Goal: Register for event/course

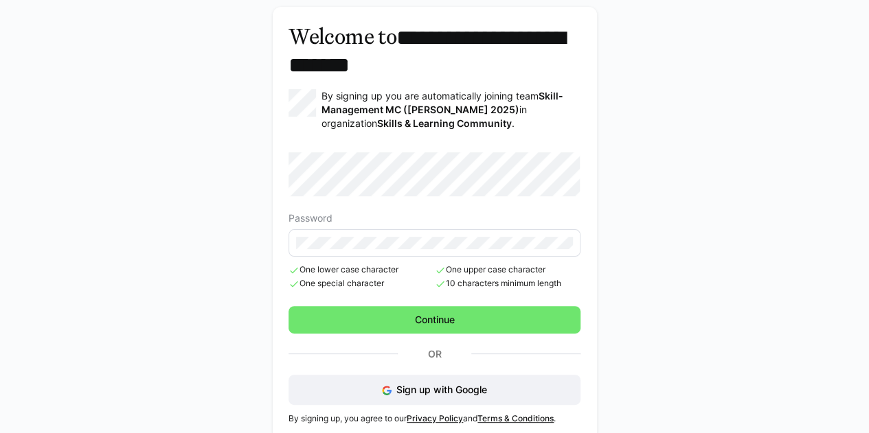
scroll to position [73, 0]
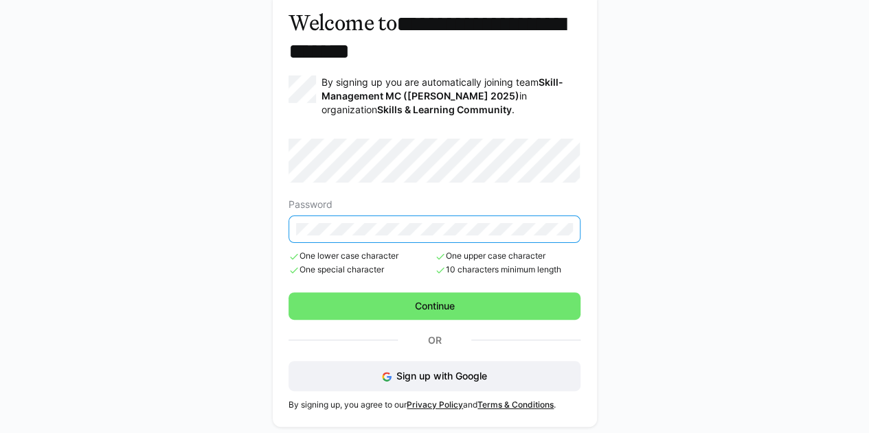
click at [224, 222] on div "**********" at bounding box center [434, 210] width 793 height 453
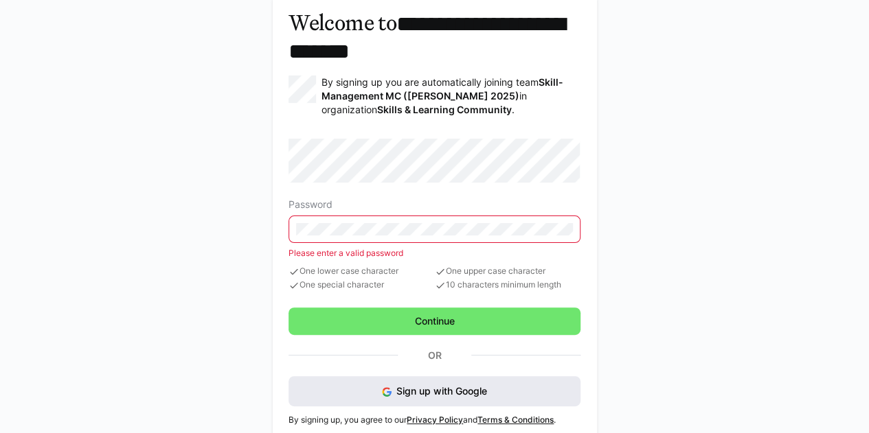
click at [350, 389] on button "Sign up with Google" at bounding box center [434, 391] width 292 height 30
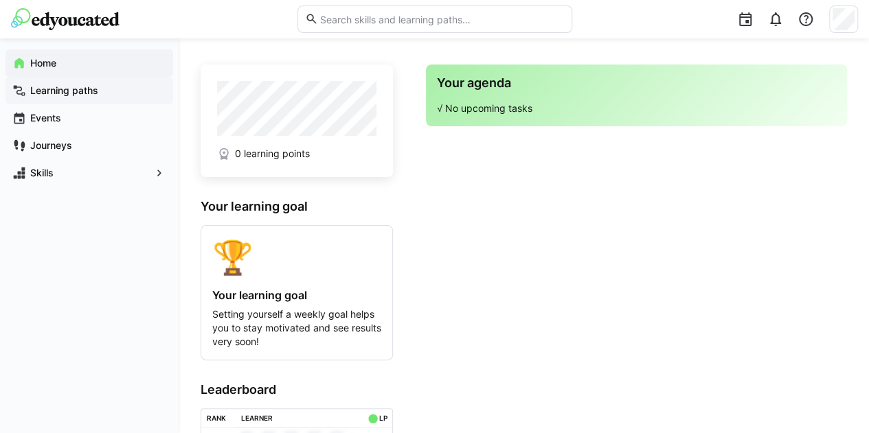
click at [0, 0] on app-navigation-label "Learning paths" at bounding box center [0, 0] width 0 height 0
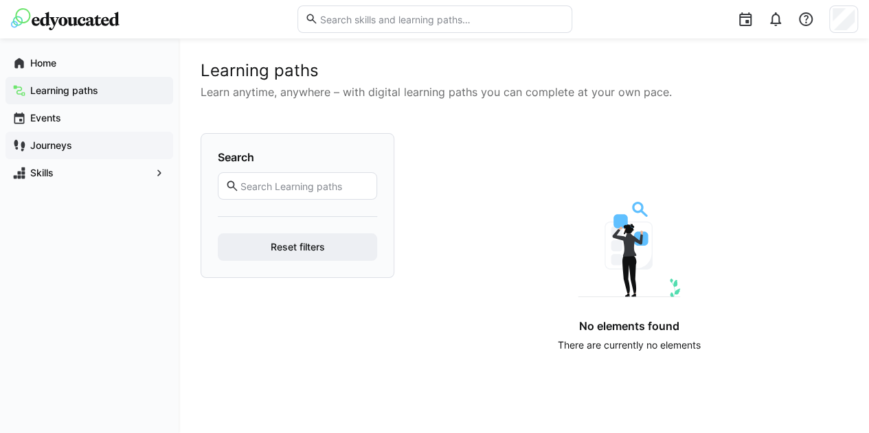
click at [0, 0] on app-navigation-label "Journeys" at bounding box center [0, 0] width 0 height 0
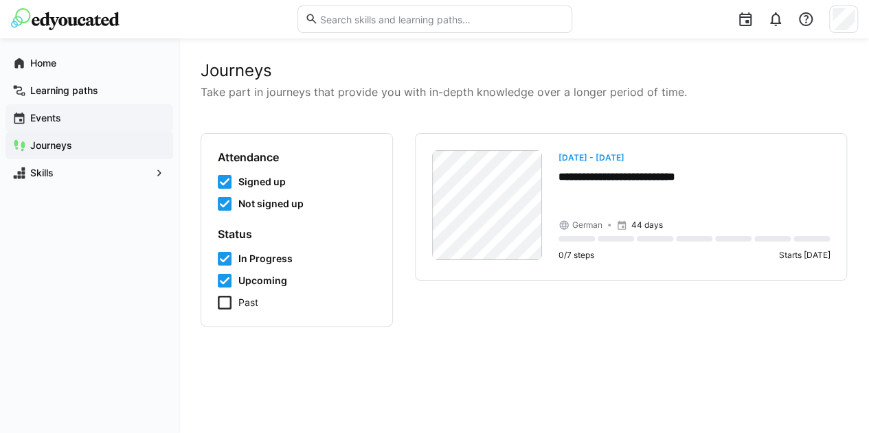
click at [71, 115] on span "Events" at bounding box center [97, 118] width 138 height 14
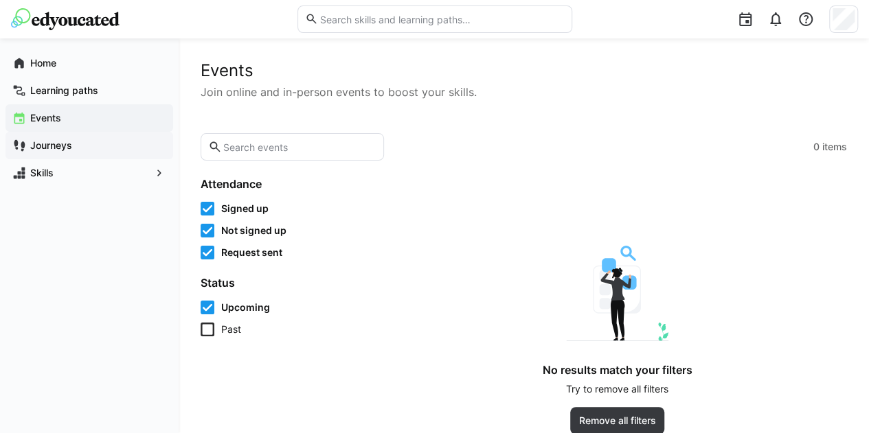
click at [74, 148] on span "Journeys" at bounding box center [97, 146] width 138 height 14
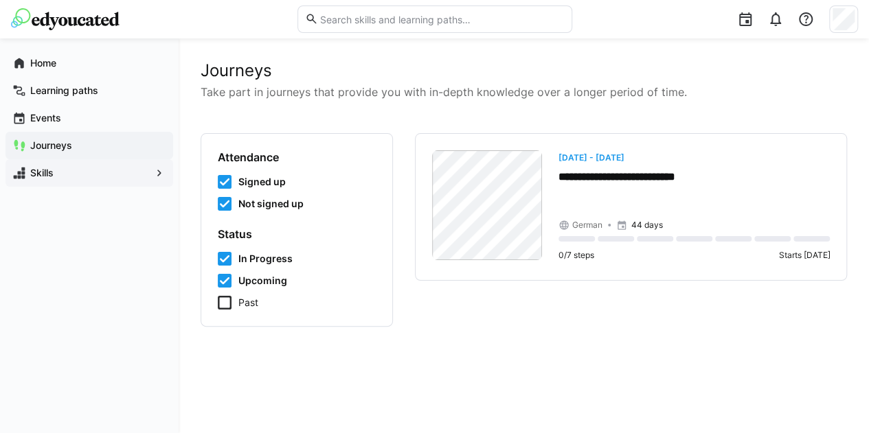
click at [67, 176] on span "Skills" at bounding box center [89, 173] width 122 height 14
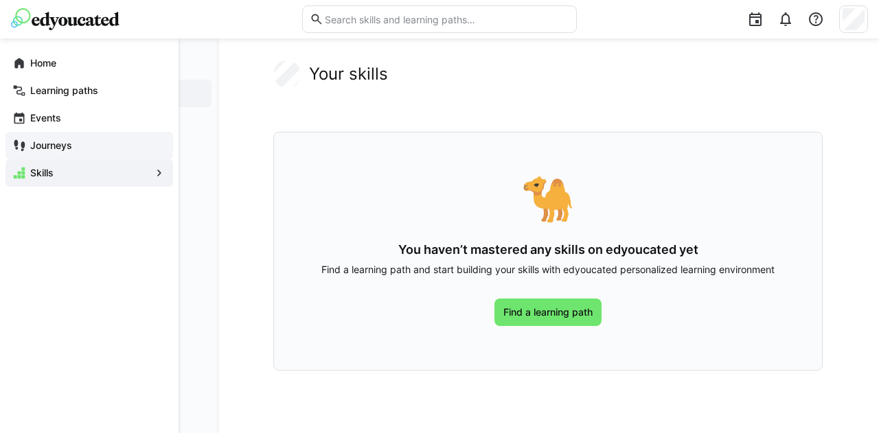
click at [0, 0] on app-navigation-label "Journeys" at bounding box center [0, 0] width 0 height 0
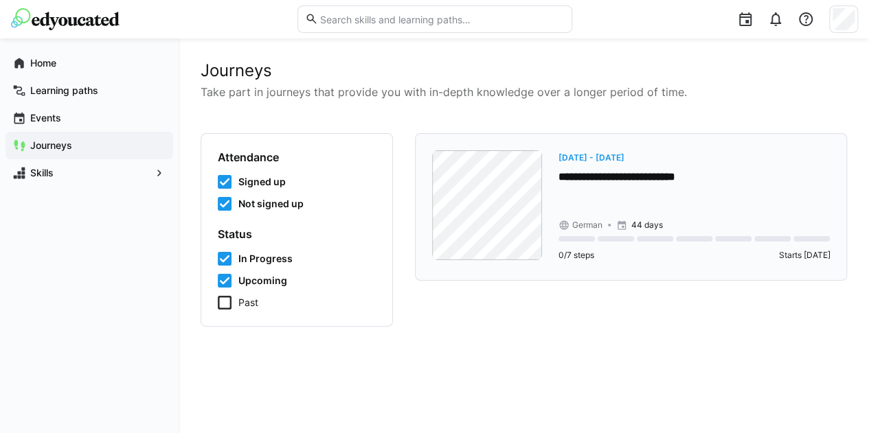
click at [566, 201] on div "**********" at bounding box center [693, 206] width 271 height 113
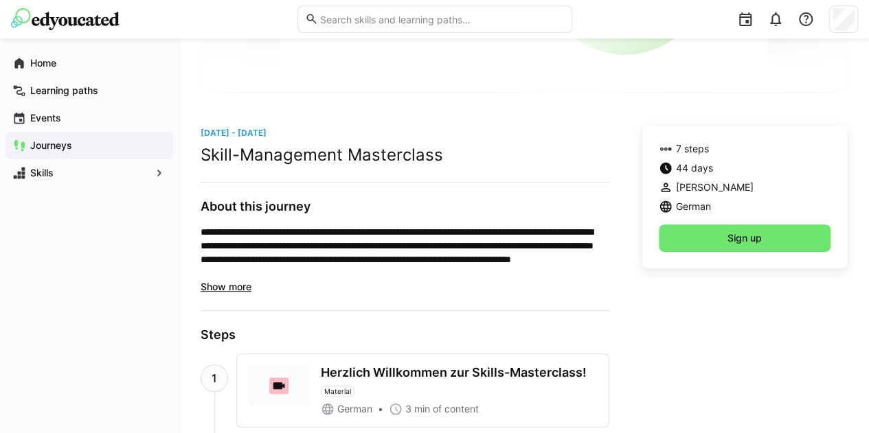
scroll to position [269, 0]
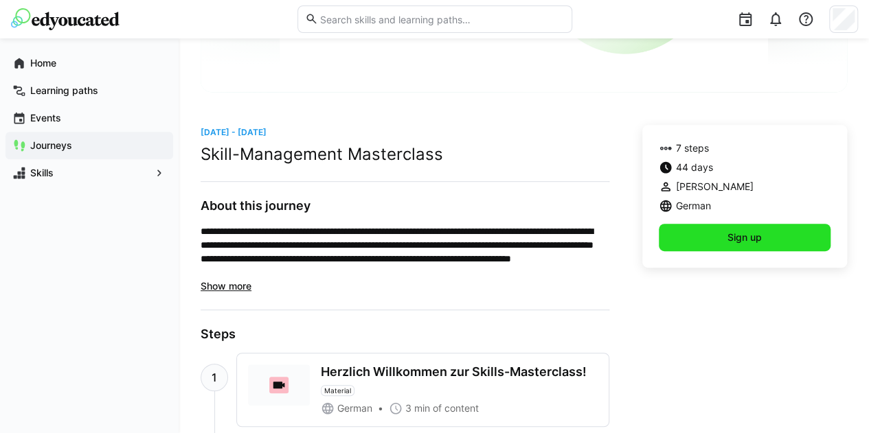
click at [721, 228] on span "Sign up" at bounding box center [744, 237] width 172 height 27
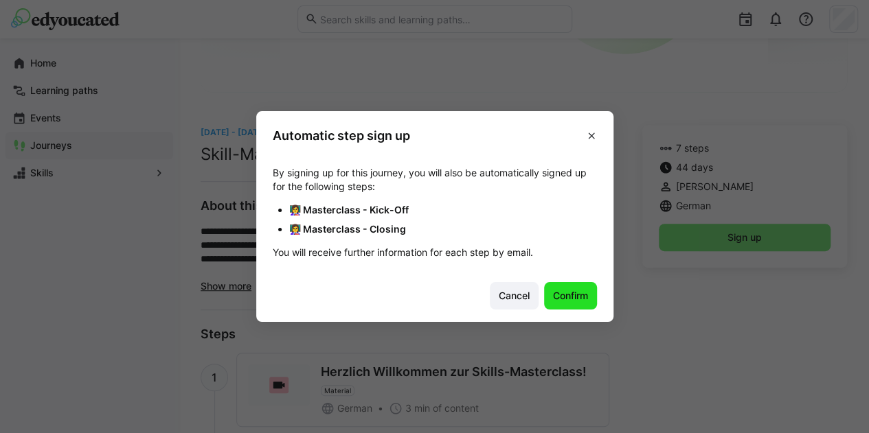
click at [567, 296] on span "Confirm" at bounding box center [570, 296] width 39 height 14
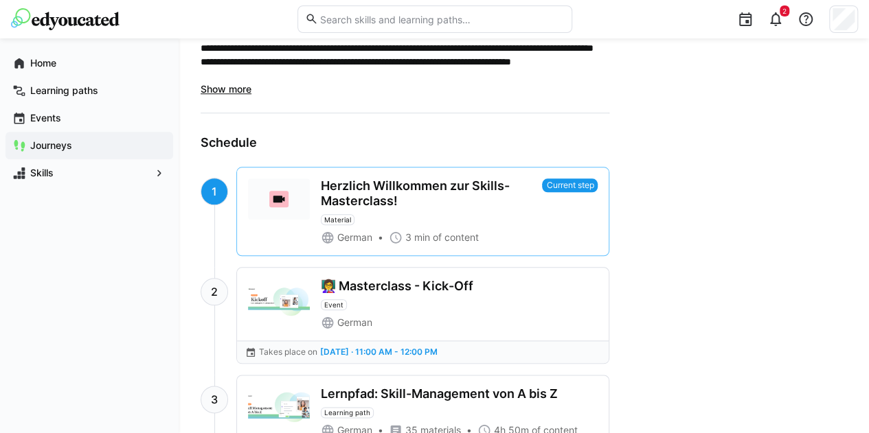
scroll to position [613, 0]
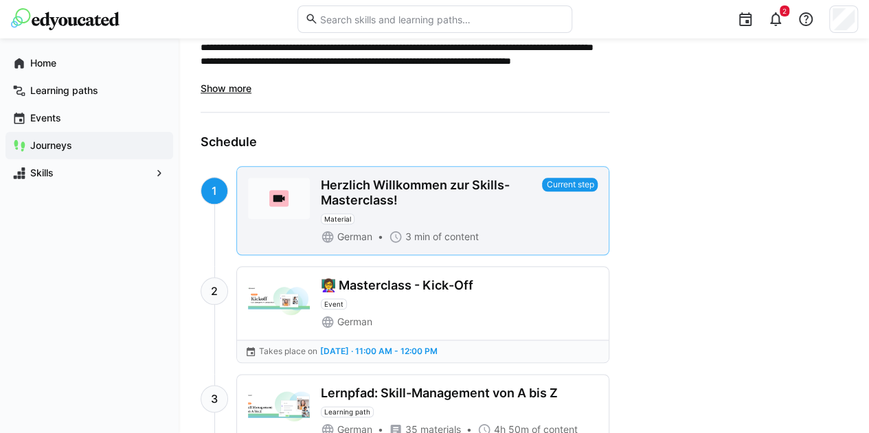
click at [491, 198] on div "Herzlich Willkommen zur Skills-Masterclass!" at bounding box center [429, 193] width 216 height 30
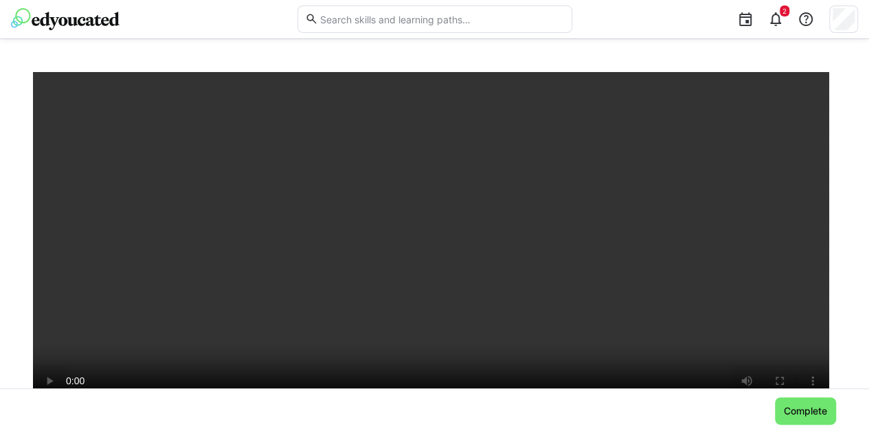
scroll to position [190, 0]
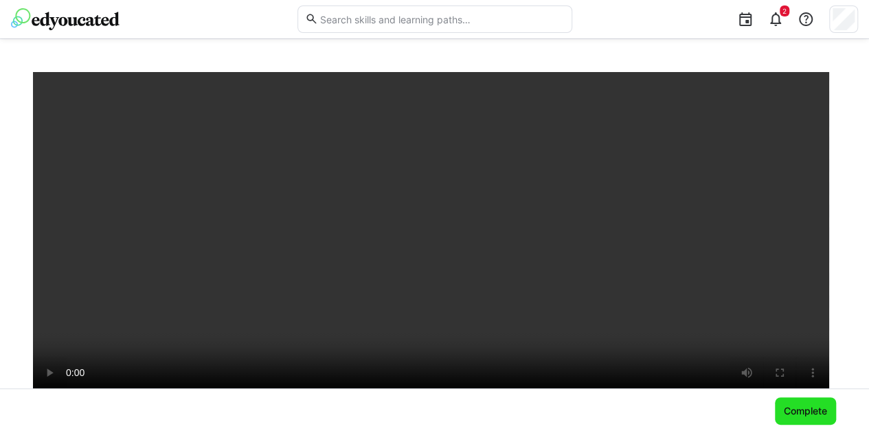
click at [806, 410] on span "Complete" at bounding box center [804, 411] width 47 height 14
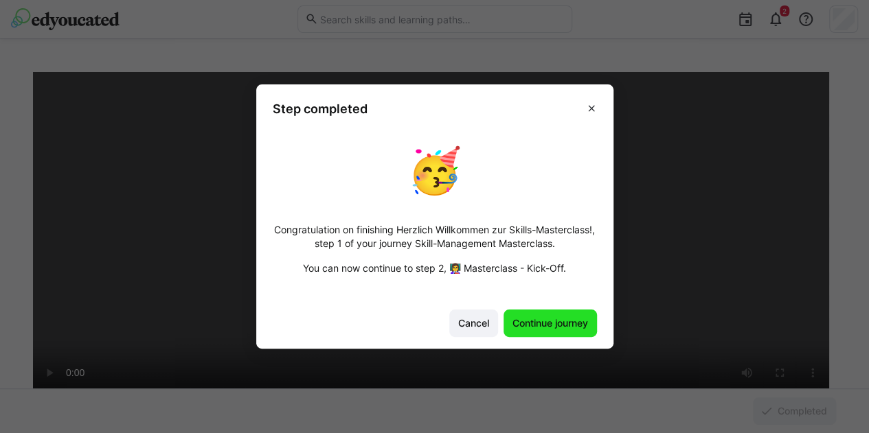
click at [536, 322] on span "Continue journey" at bounding box center [550, 324] width 80 height 14
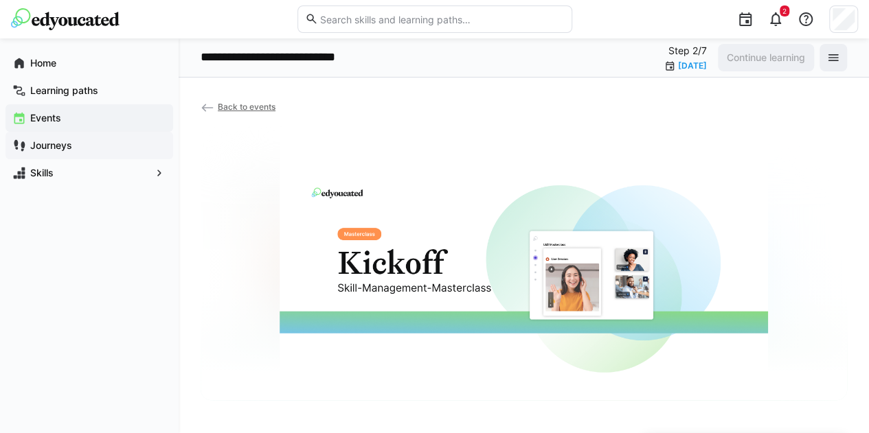
click at [56, 153] on div "Journeys" at bounding box center [89, 145] width 168 height 27
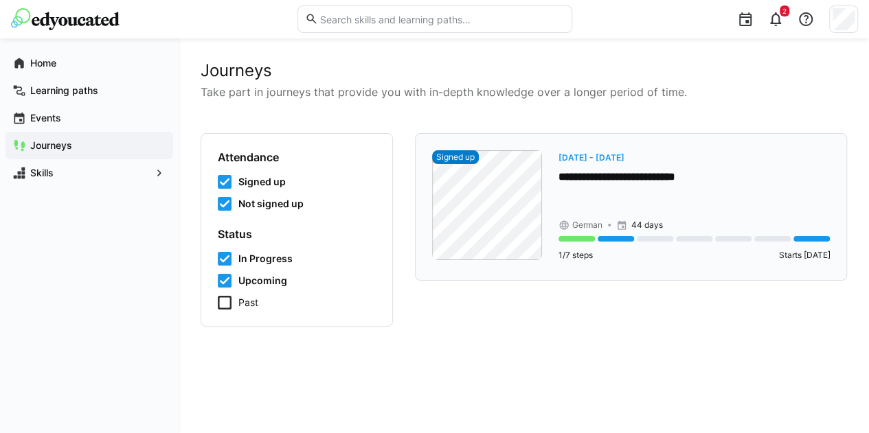
click at [615, 241] on div at bounding box center [615, 238] width 36 height 5
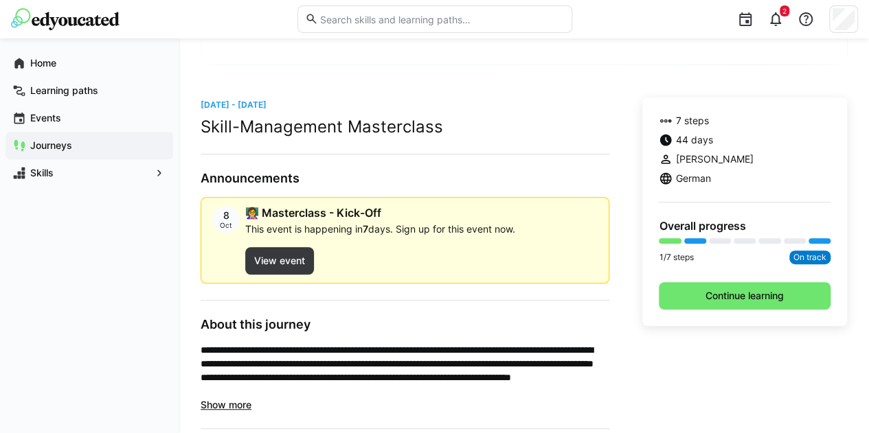
scroll to position [299, 0]
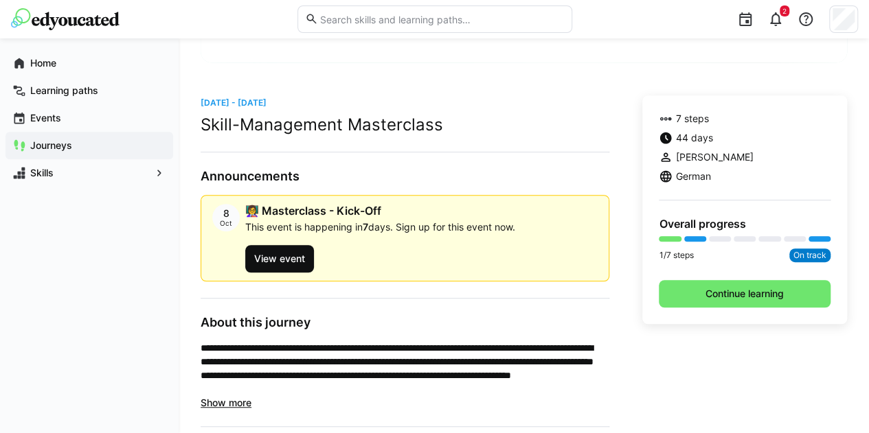
click at [290, 261] on span "View event" at bounding box center [279, 259] width 55 height 14
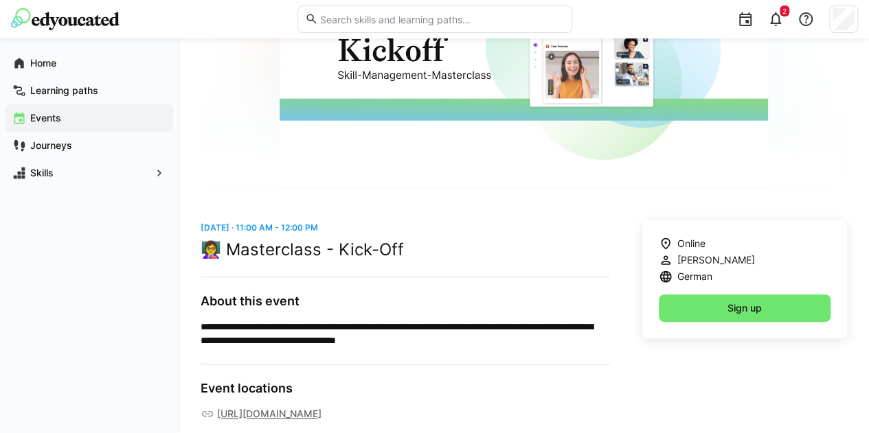
scroll to position [221, 0]
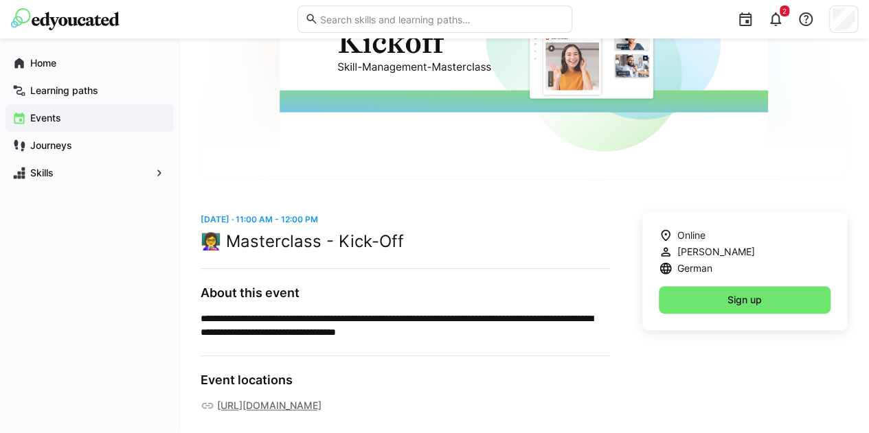
click at [313, 402] on link "https://app.livestorm.co/edyoucated/masterclass-opening" at bounding box center [269, 406] width 104 height 14
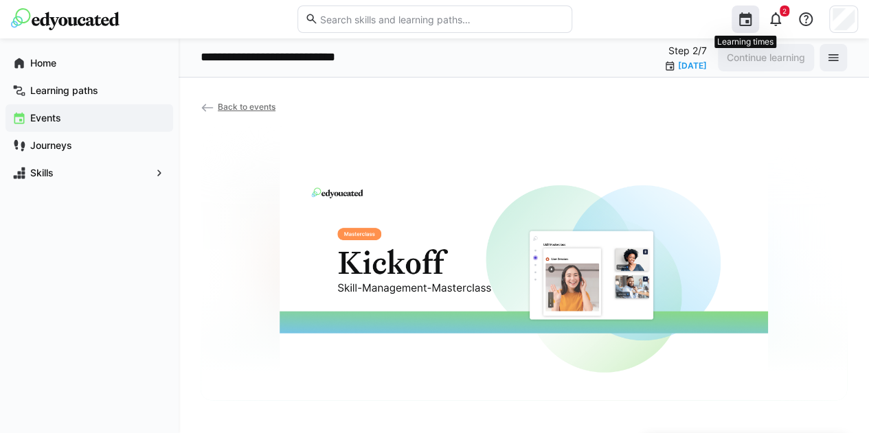
click at [749, 21] on eds-icon at bounding box center [745, 19] width 16 height 16
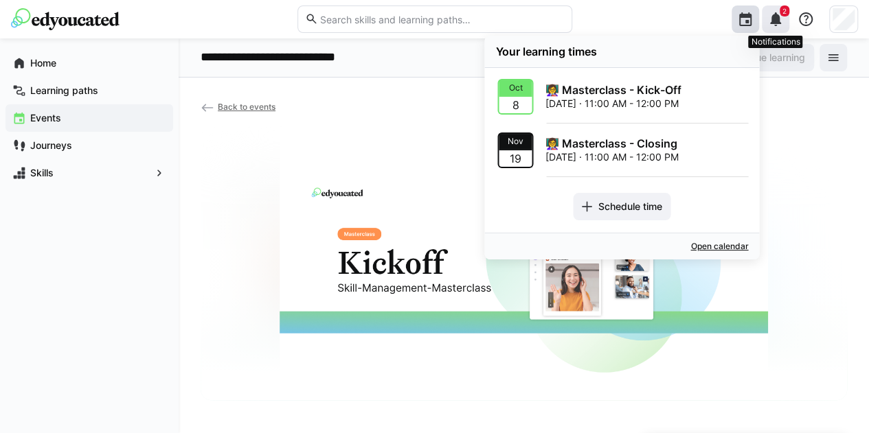
click at [779, 21] on eds-icon at bounding box center [775, 19] width 16 height 16
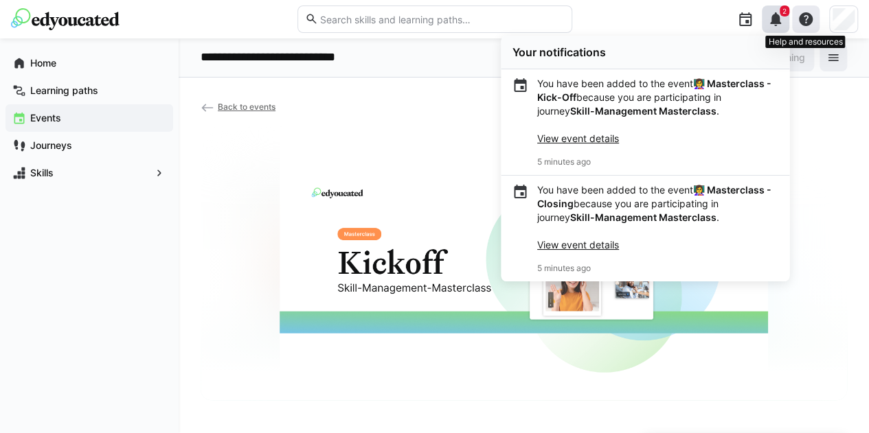
click at [813, 22] on eds-icon at bounding box center [805, 19] width 16 height 16
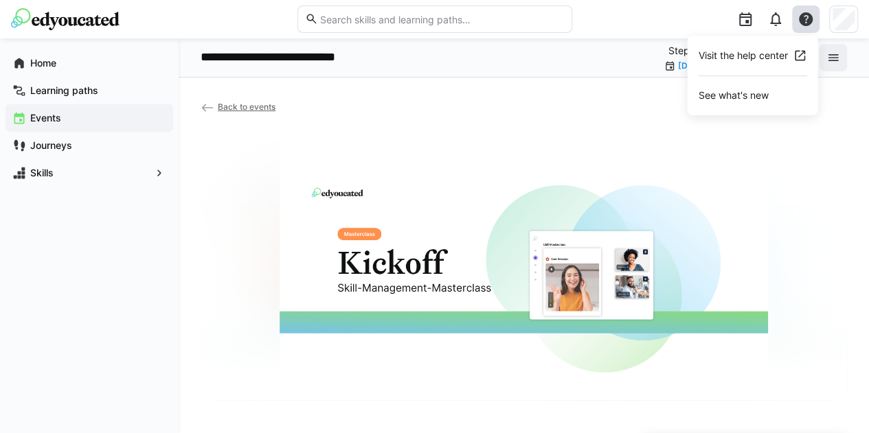
click at [479, 60] on div "**********" at bounding box center [524, 57] width 690 height 27
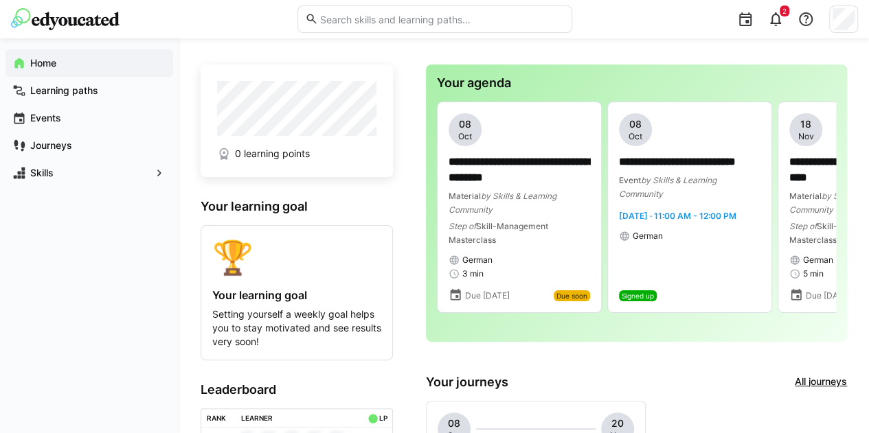
click at [69, 19] on img at bounding box center [65, 19] width 108 height 22
click at [751, 27] on div at bounding box center [744, 18] width 27 height 27
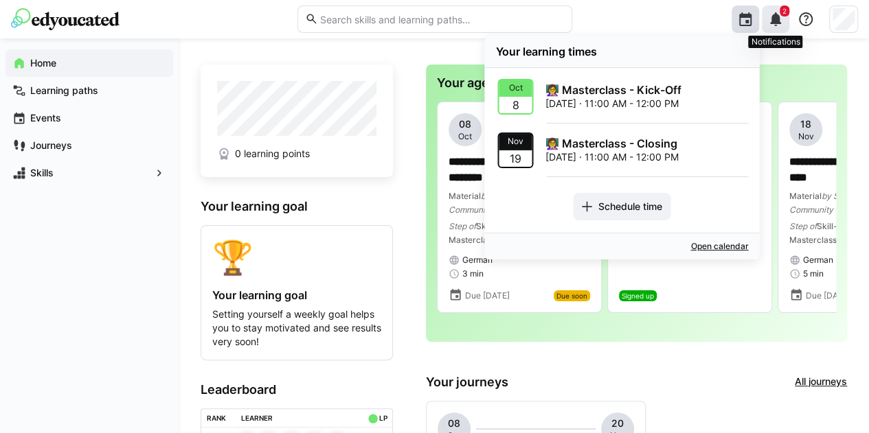
click at [784, 21] on div "2" at bounding box center [774, 18] width 27 height 27
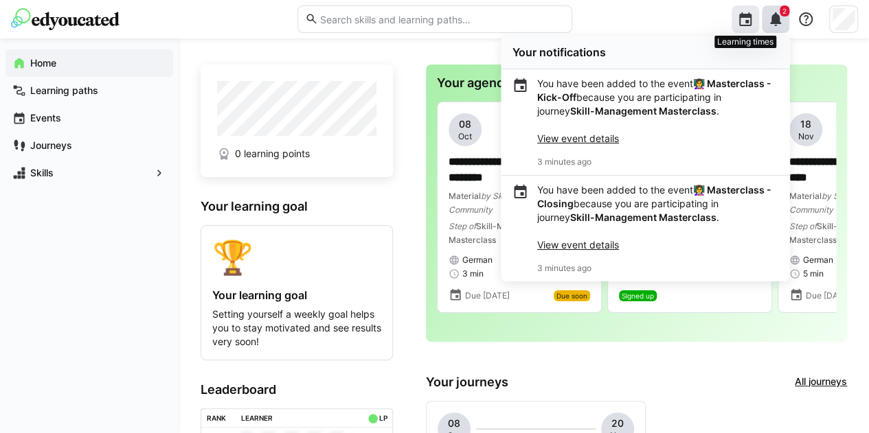
click at [737, 20] on eds-icon at bounding box center [745, 19] width 16 height 16
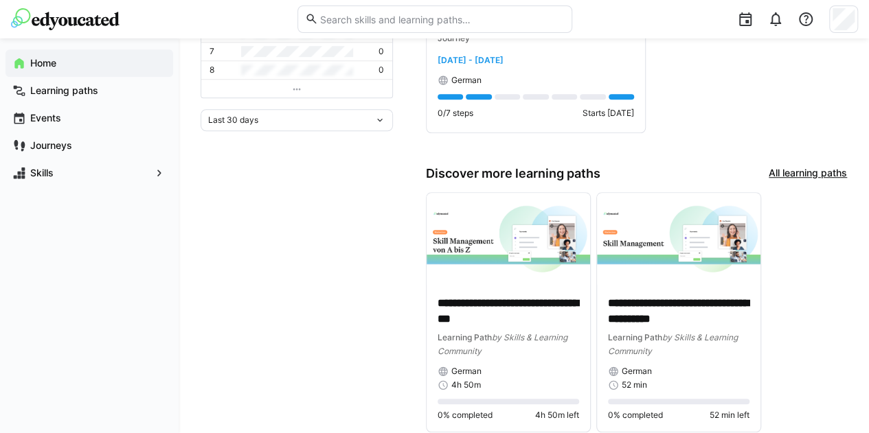
scroll to position [461, 0]
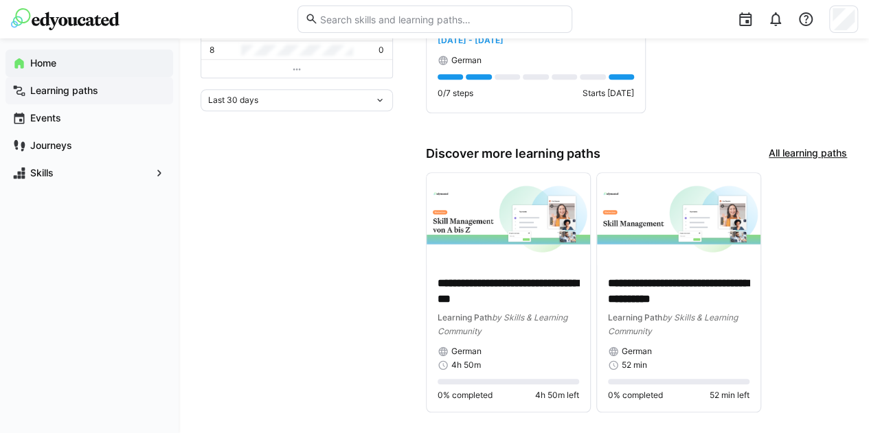
click at [0, 0] on app-navigation-label "Learning paths" at bounding box center [0, 0] width 0 height 0
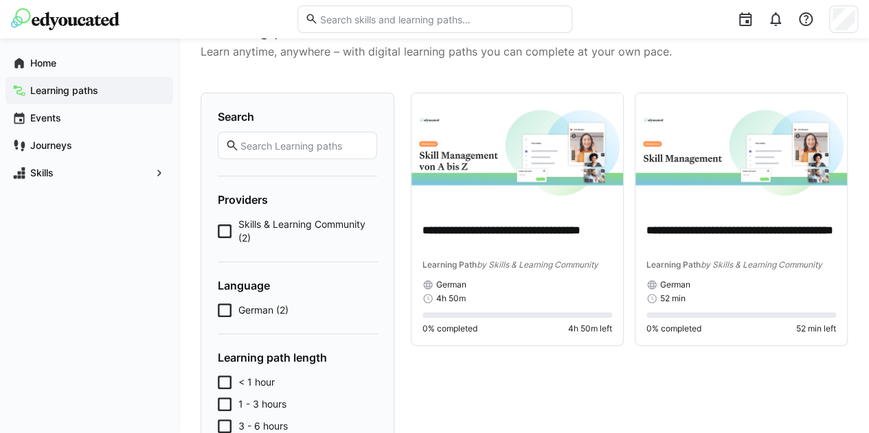
scroll to position [40, 0]
click at [682, 238] on p "**********" at bounding box center [741, 240] width 190 height 32
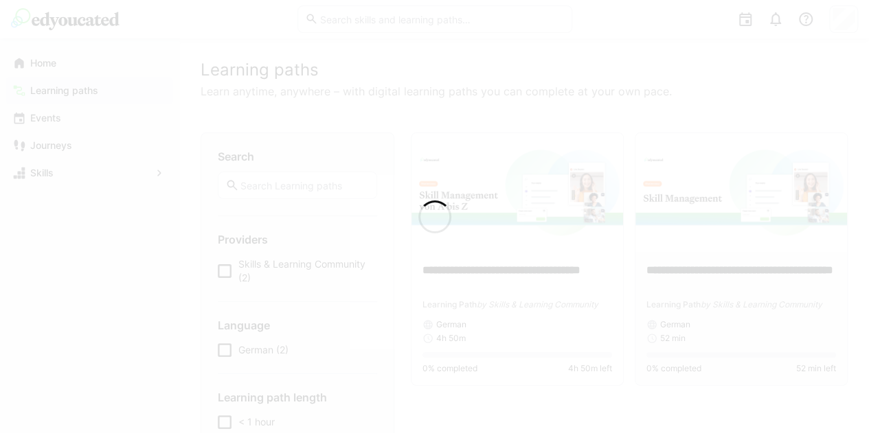
scroll to position [78, 0]
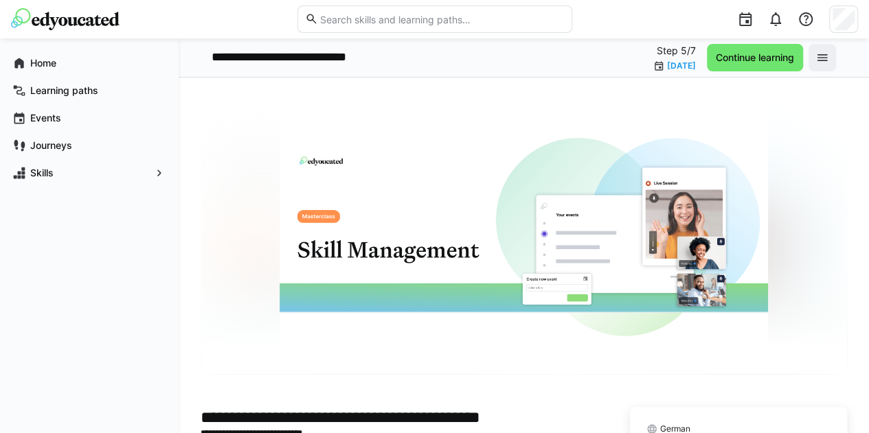
scroll to position [176, 0]
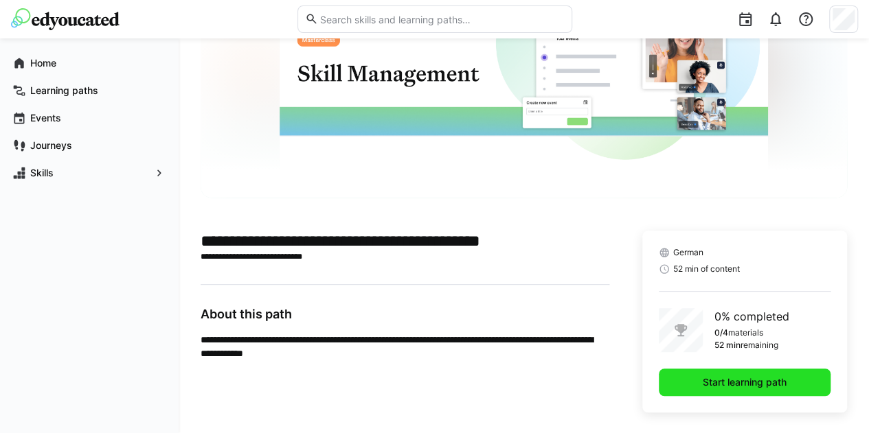
click at [700, 378] on span "Start learning path" at bounding box center [744, 383] width 88 height 14
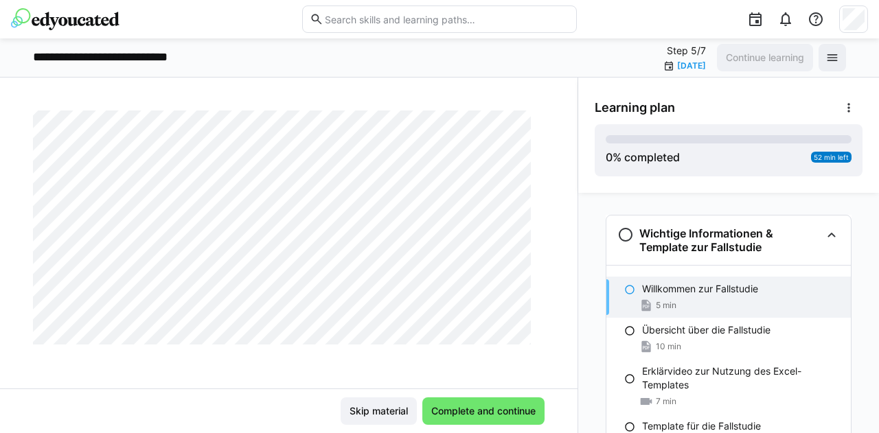
scroll to position [1217, 0]
click at [473, 414] on span "Complete and continue" at bounding box center [483, 411] width 108 height 14
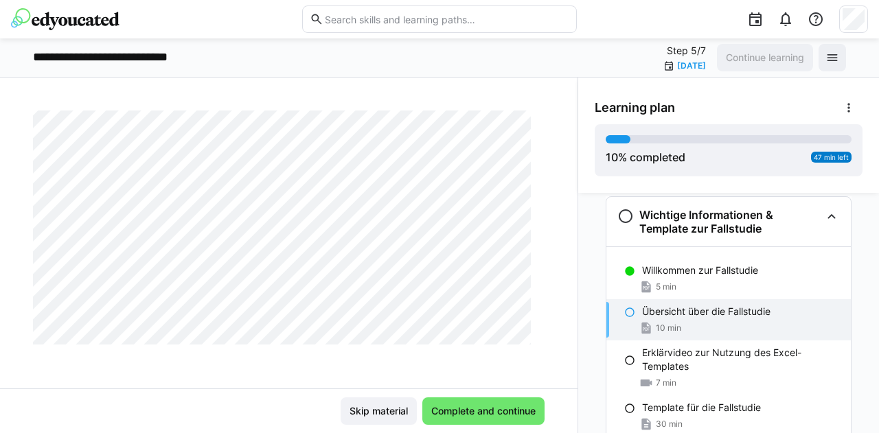
scroll to position [18, 0]
click at [485, 415] on span "Complete and continue" at bounding box center [483, 411] width 108 height 14
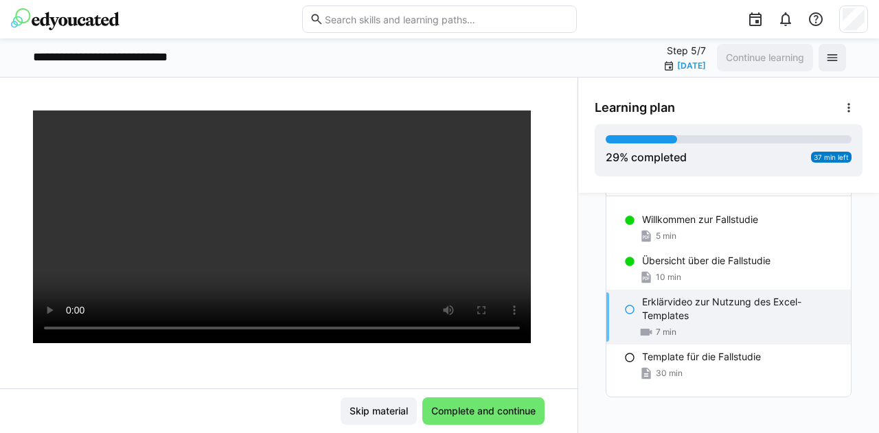
scroll to position [121, 0]
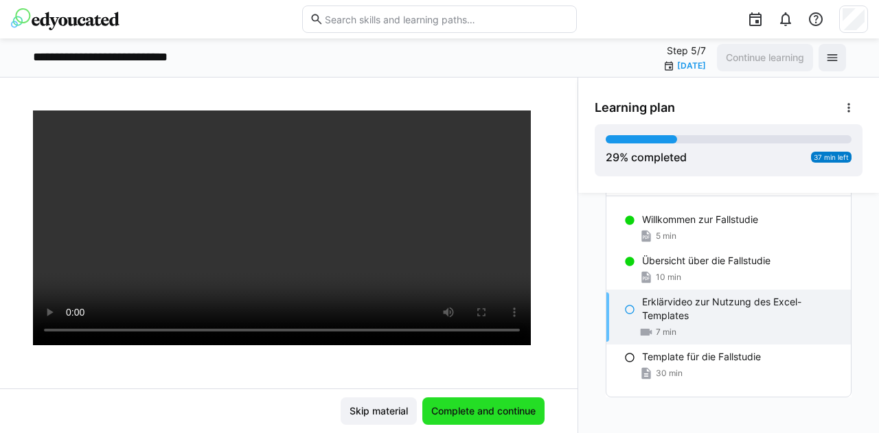
click at [505, 408] on span "Complete and continue" at bounding box center [483, 411] width 108 height 14
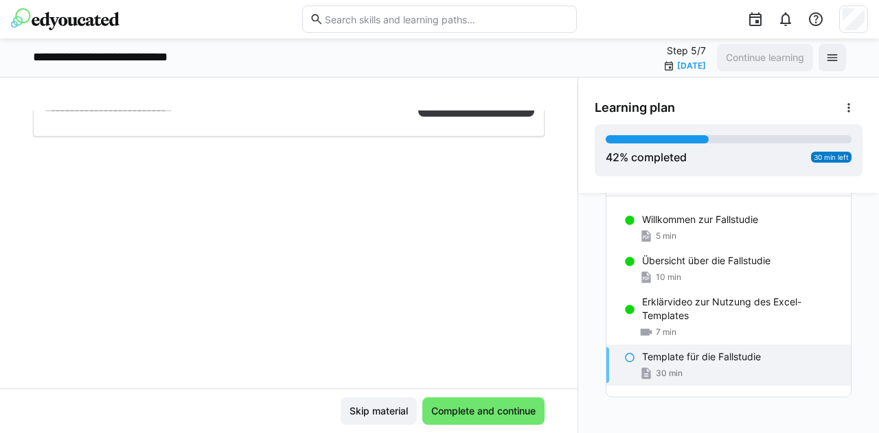
click at [674, 363] on p "Template für die Fallstudie" at bounding box center [701, 357] width 119 height 14
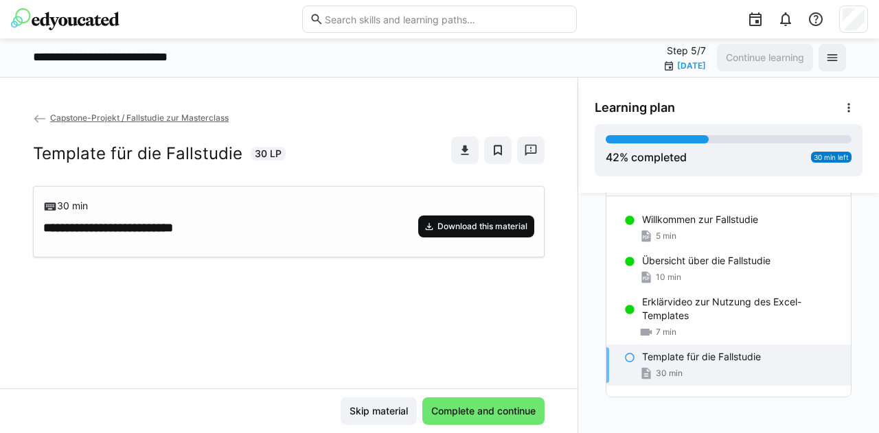
click at [456, 221] on span "Download this material" at bounding box center [482, 226] width 93 height 11
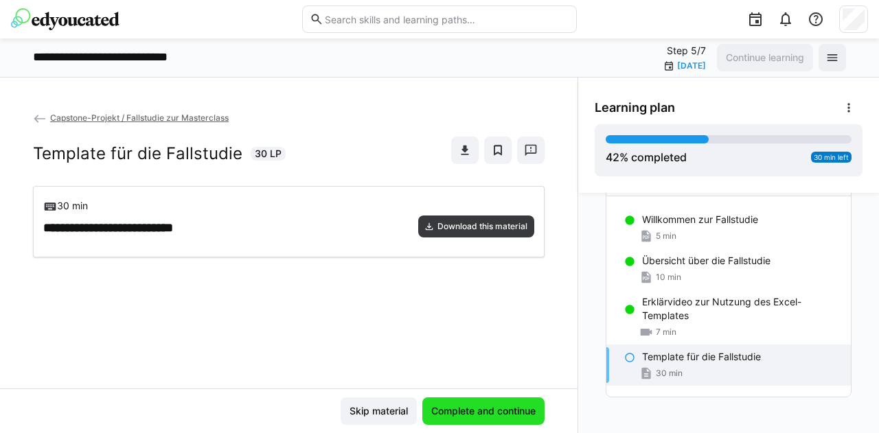
click at [481, 419] on span "Complete and continue" at bounding box center [483, 411] width 122 height 27
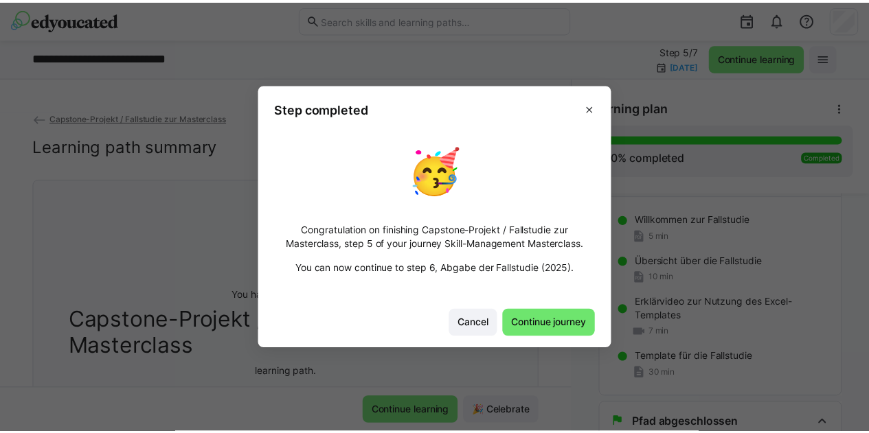
scroll to position [121, 0]
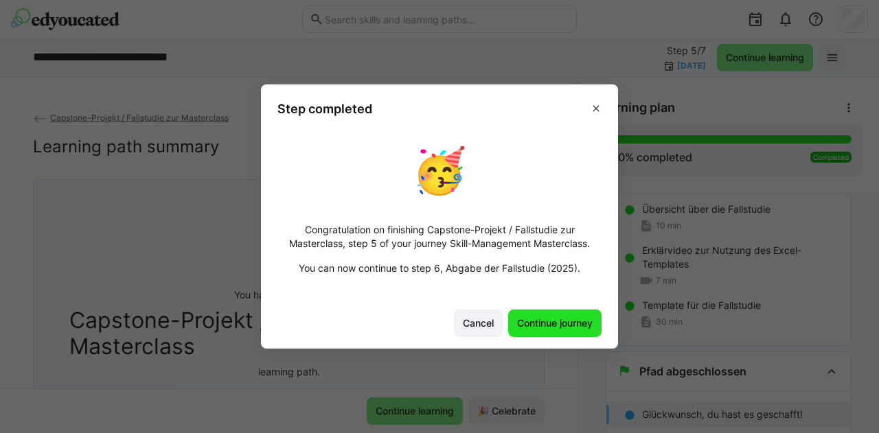
click at [536, 318] on span "Continue journey" at bounding box center [555, 324] width 80 height 14
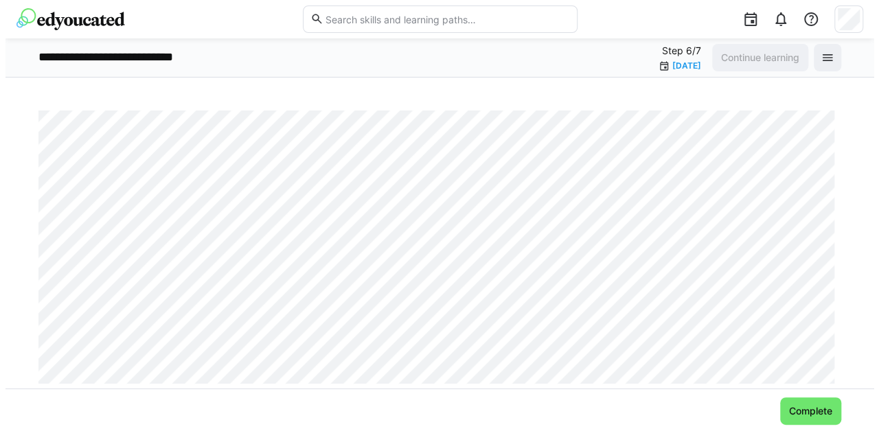
scroll to position [895, 0]
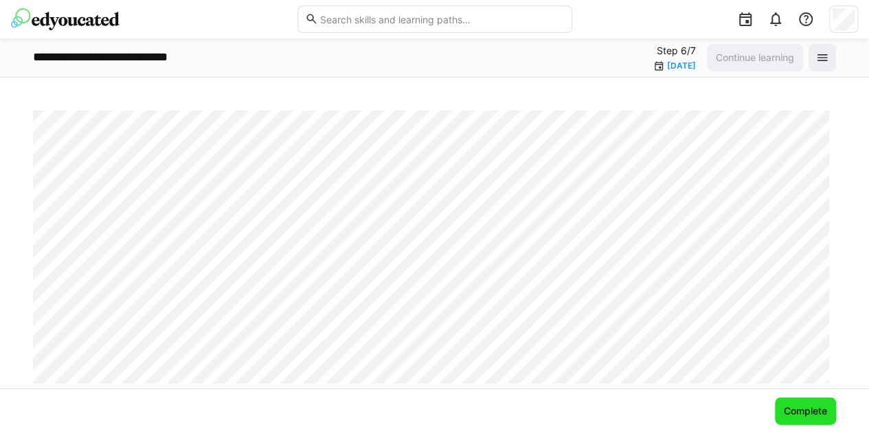
click at [783, 410] on span "Complete" at bounding box center [804, 411] width 47 height 14
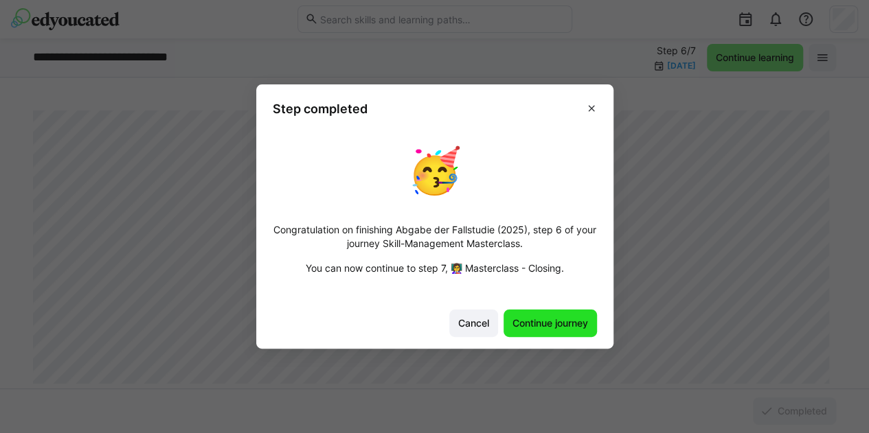
click at [543, 313] on span "Continue journey" at bounding box center [549, 323] width 93 height 27
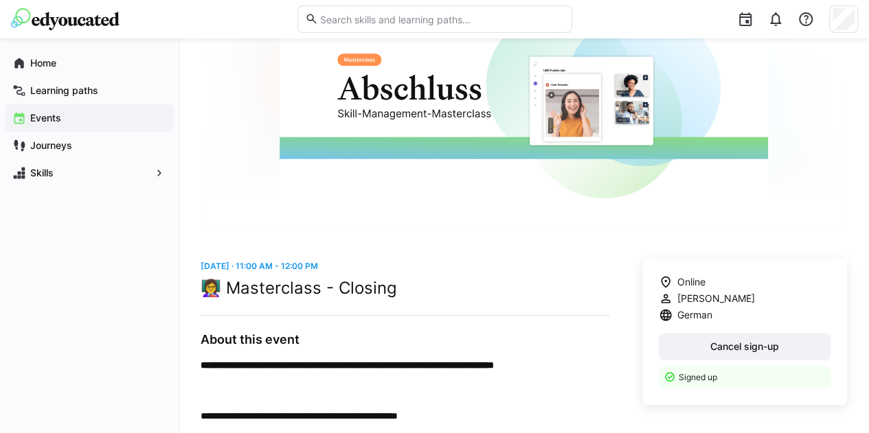
scroll to position [163, 0]
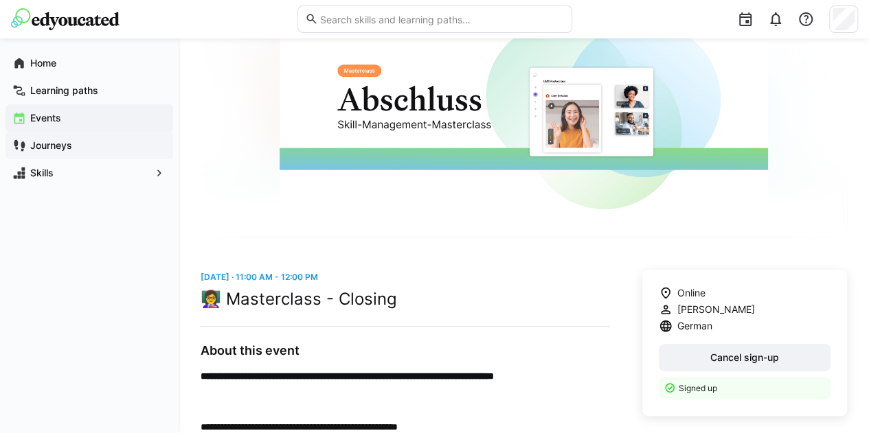
click at [0, 0] on app-navigation-label "Journeys" at bounding box center [0, 0] width 0 height 0
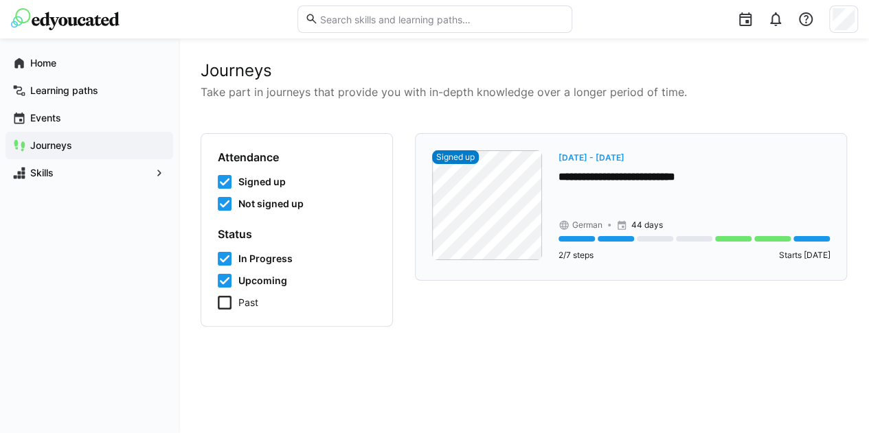
click at [657, 242] on div "2/7 steps Starts in 7 days" at bounding box center [693, 249] width 271 height 27
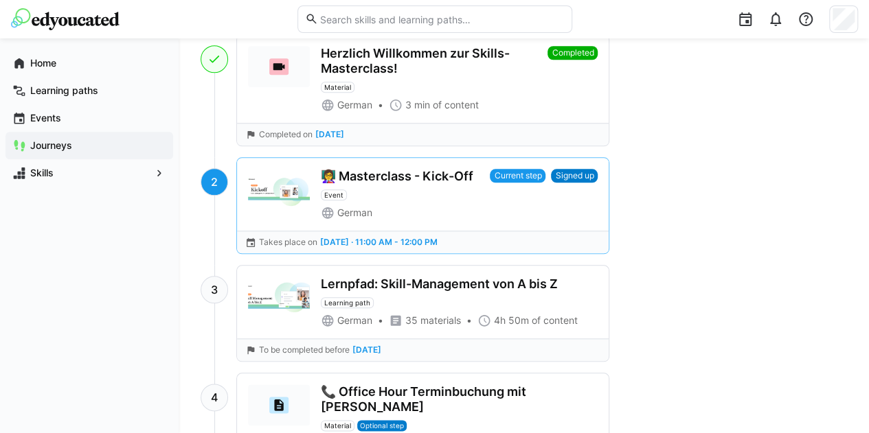
scroll to position [623, 0]
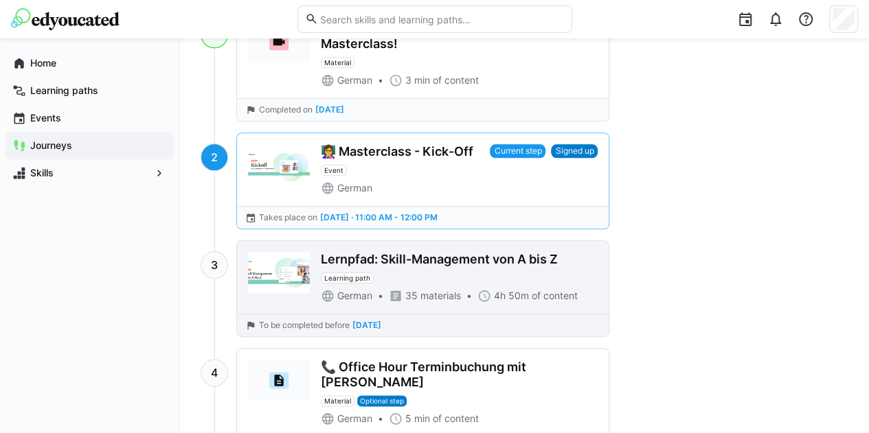
click at [551, 266] on div "Lernpfad: Skill-Management von A bis Z Learning path" at bounding box center [459, 268] width 277 height 32
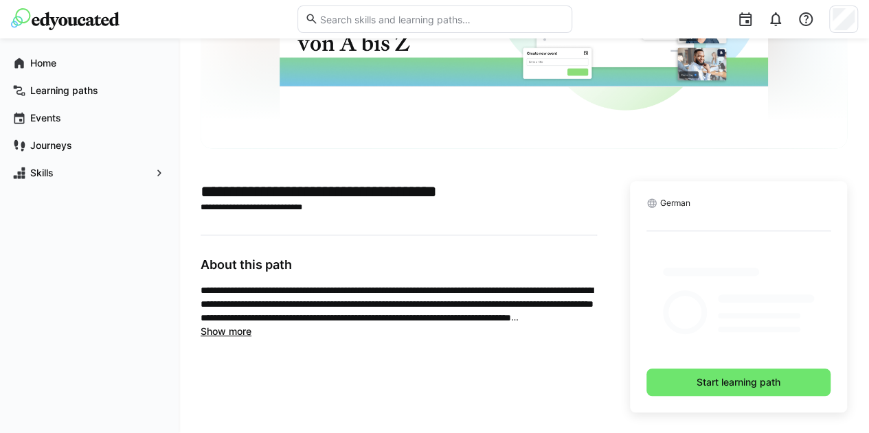
scroll to position [176, 0]
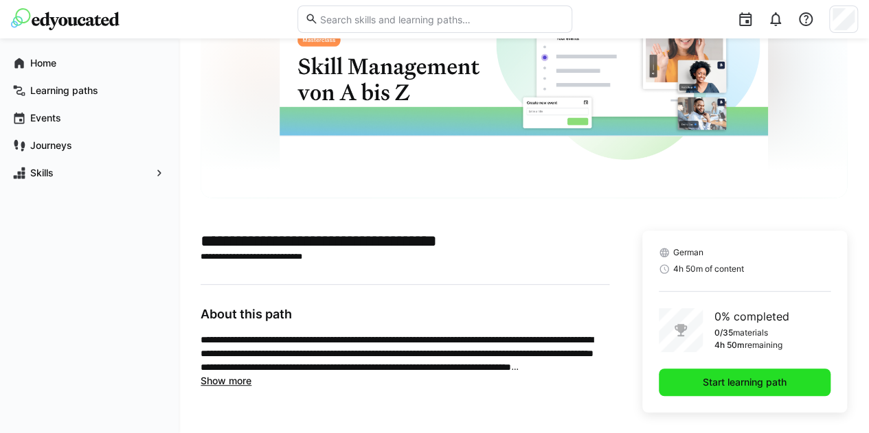
click at [719, 384] on span "Start learning path" at bounding box center [744, 383] width 88 height 14
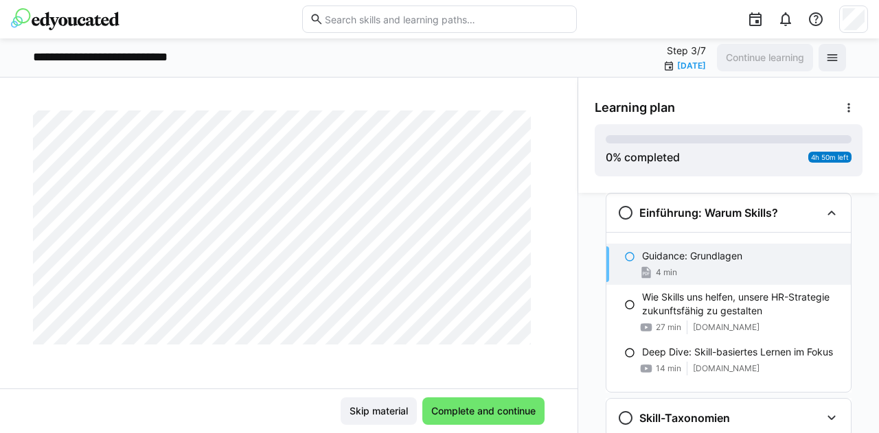
scroll to position [506, 0]
click at [468, 415] on span "Complete and continue" at bounding box center [483, 411] width 108 height 14
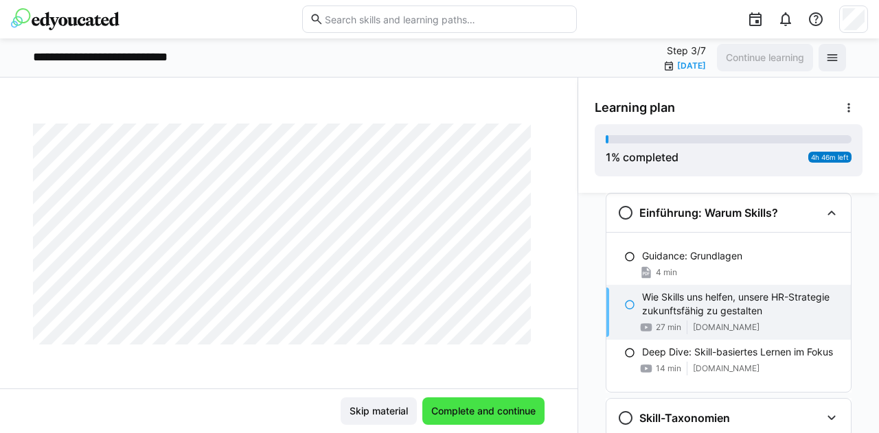
scroll to position [75, 0]
click at [453, 405] on span "Complete and continue" at bounding box center [483, 411] width 108 height 14
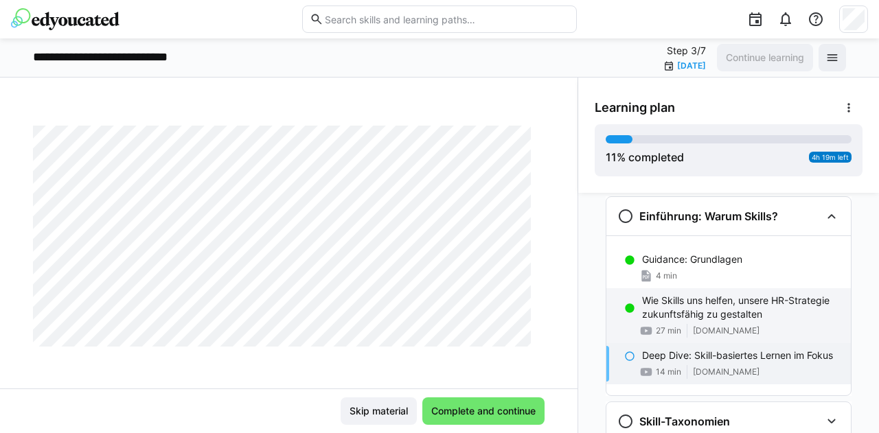
scroll to position [16, 0]
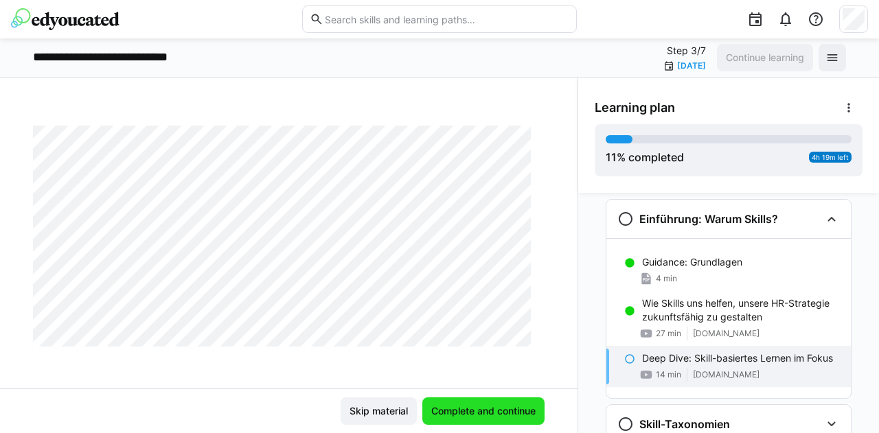
click at [435, 413] on span "Complete and continue" at bounding box center [483, 411] width 108 height 14
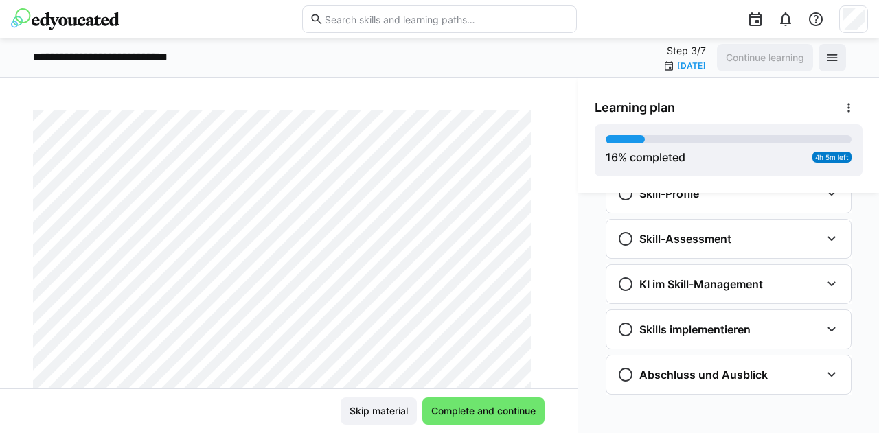
scroll to position [0, 0]
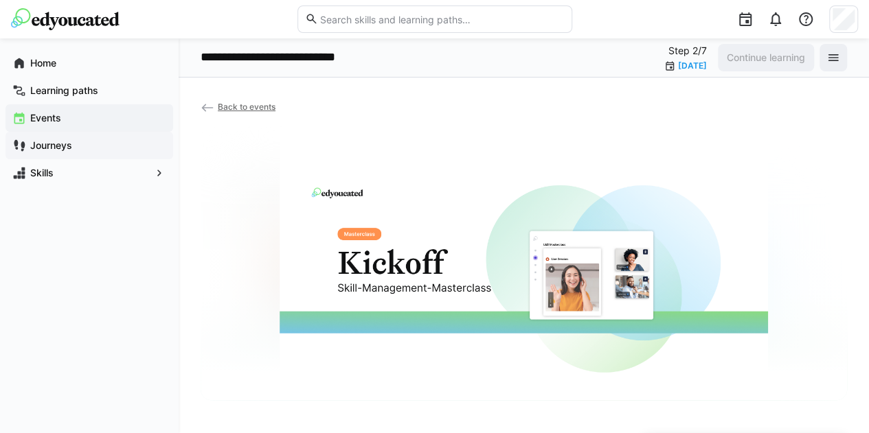
click at [0, 0] on app-navigation-label "Journeys" at bounding box center [0, 0] width 0 height 0
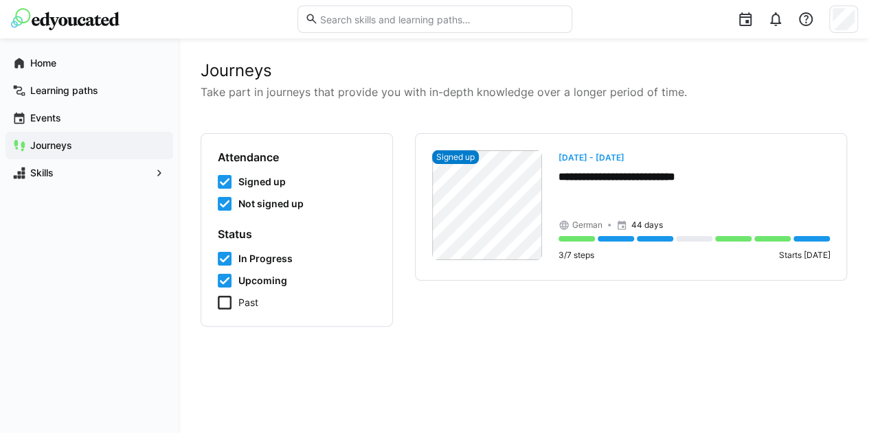
click at [170, 41] on div "Home Learning paths Events Journeys Skills" at bounding box center [89, 117] width 179 height 159
drag, startPoint x: 159, startPoint y: 1, endPoint x: 404, endPoint y: 59, distance: 252.0
click at [404, 59] on div "**********" at bounding box center [524, 235] width 690 height 395
click at [84, 100] on div "Learning paths" at bounding box center [89, 90] width 168 height 27
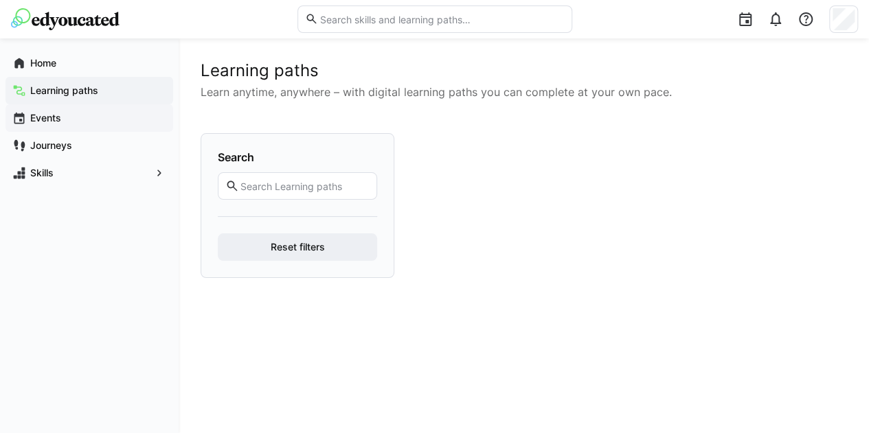
click at [0, 0] on app-navigation-label "Events" at bounding box center [0, 0] width 0 height 0
click at [0, 0] on app-navigation-label "Journeys" at bounding box center [0, 0] width 0 height 0
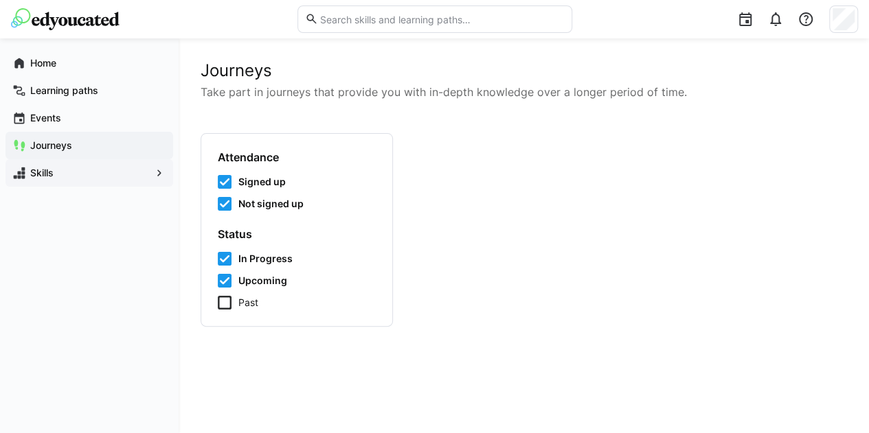
click at [54, 181] on div "Skills" at bounding box center [89, 172] width 168 height 27
click at [71, 174] on span "Skills" at bounding box center [89, 173] width 122 height 14
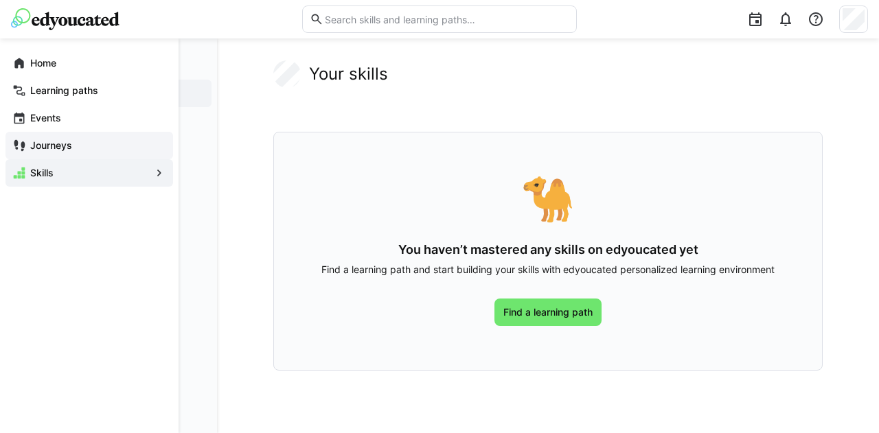
click at [24, 141] on eds-icon at bounding box center [19, 146] width 14 height 14
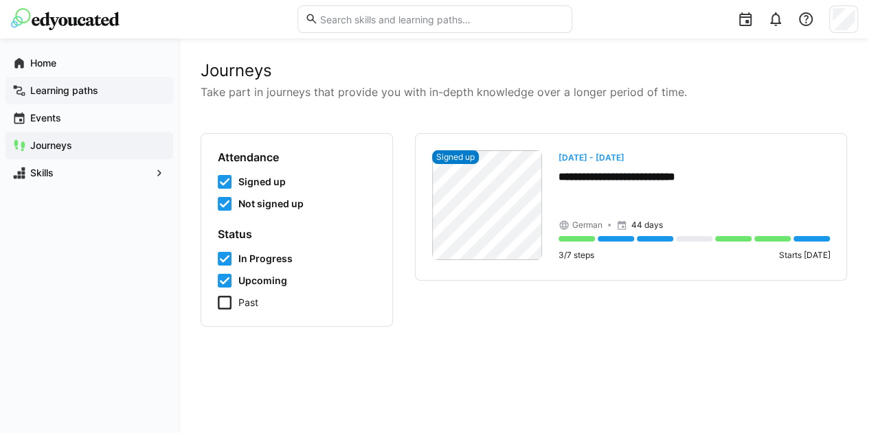
click at [0, 0] on app-navigation-label "Learning paths" at bounding box center [0, 0] width 0 height 0
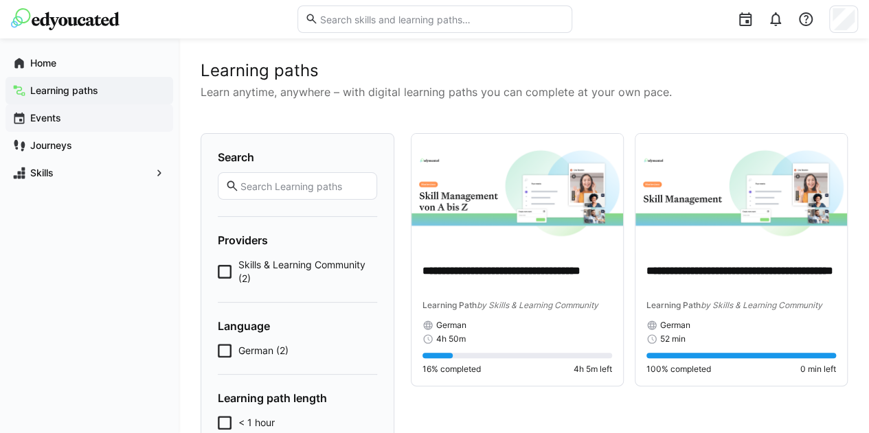
click at [27, 114] on div "Events" at bounding box center [89, 117] width 168 height 27
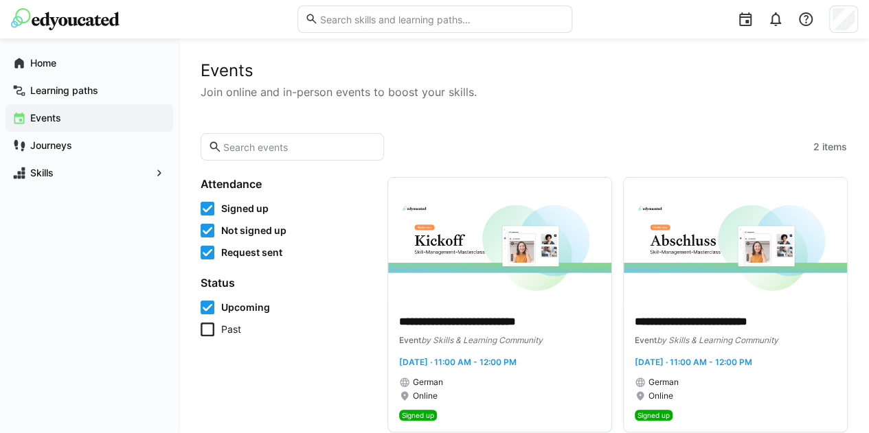
scroll to position [21, 0]
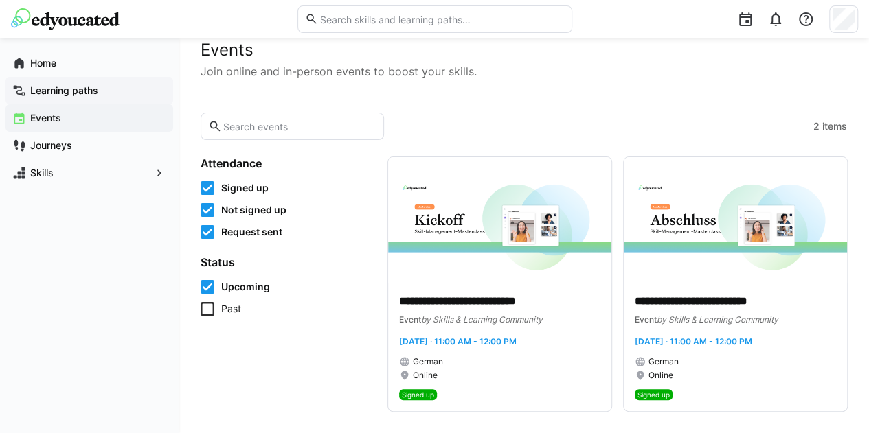
click at [0, 0] on app-navigation-label "Learning paths" at bounding box center [0, 0] width 0 height 0
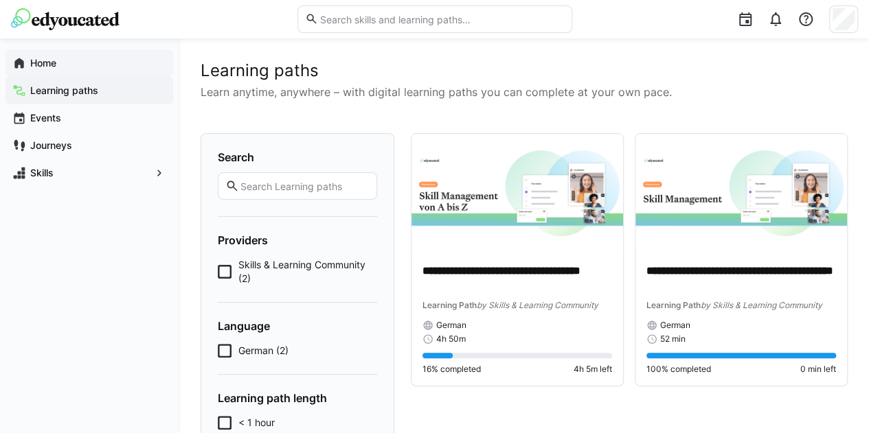
click at [91, 55] on div "Home" at bounding box center [89, 62] width 168 height 27
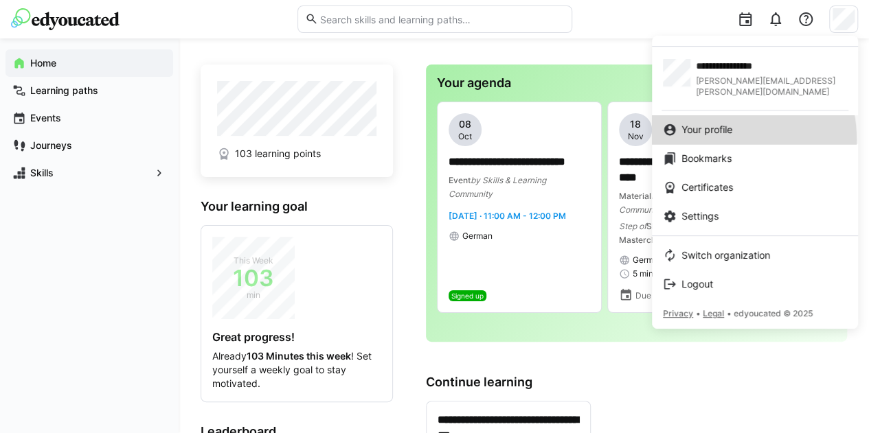
click at [705, 129] on link "Your profile" at bounding box center [755, 129] width 206 height 29
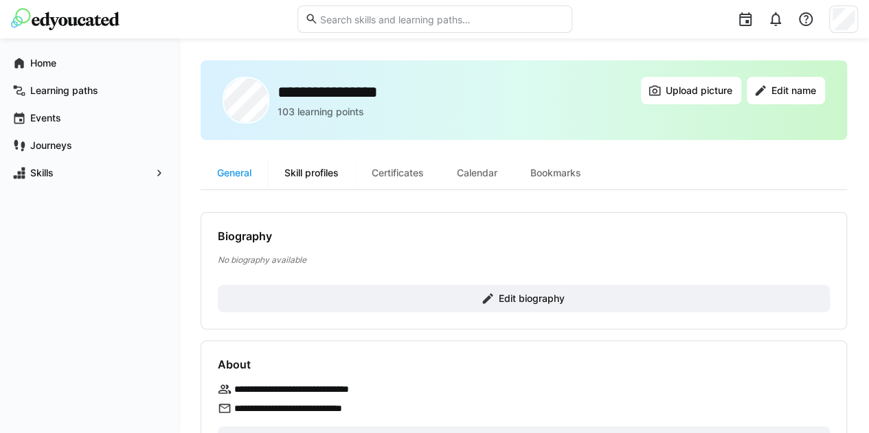
click at [328, 170] on div "Skill profiles" at bounding box center [311, 173] width 87 height 33
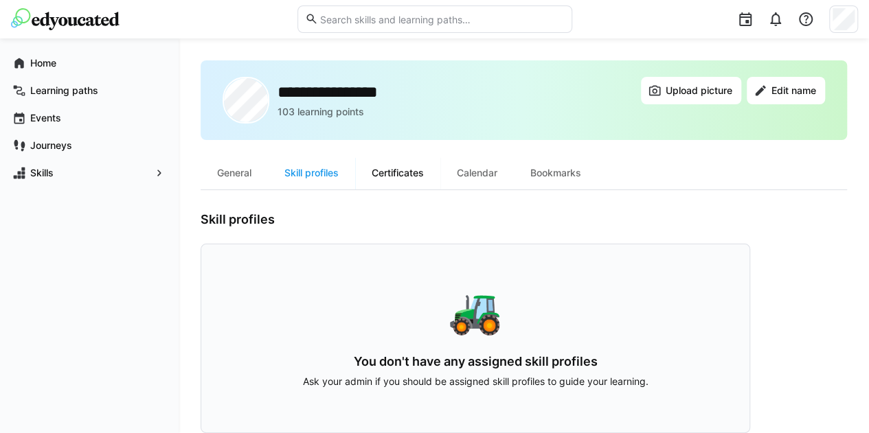
click at [415, 170] on div "Certificates" at bounding box center [397, 173] width 85 height 33
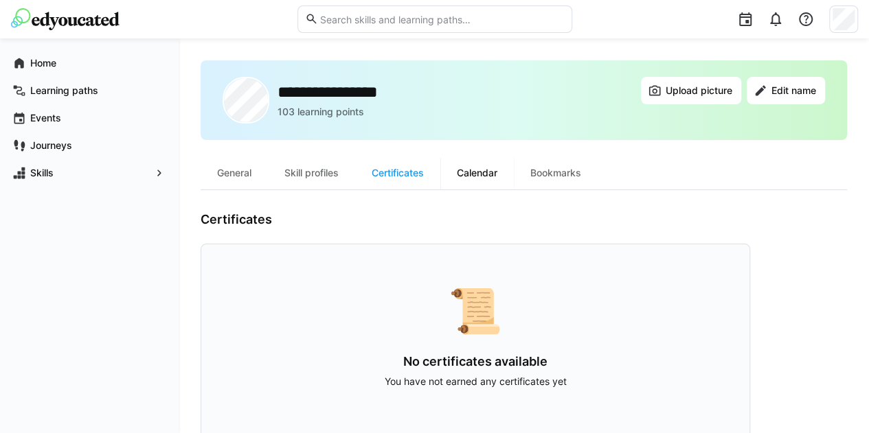
click at [478, 176] on div "Calendar" at bounding box center [476, 173] width 73 height 33
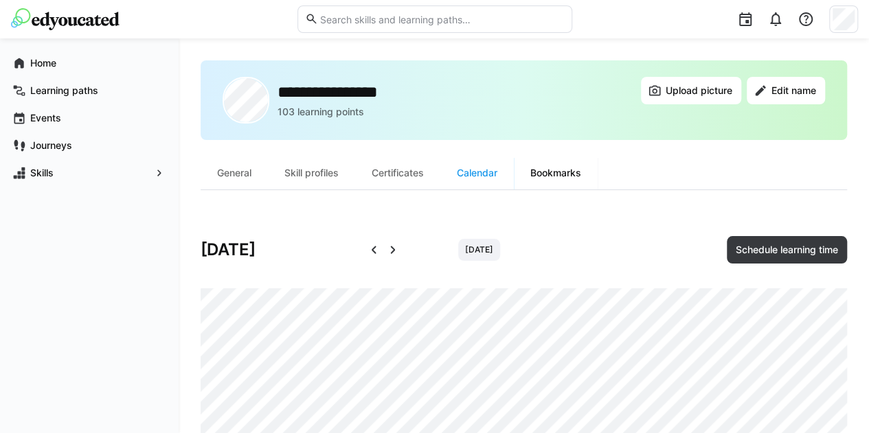
click at [547, 172] on div "Bookmarks" at bounding box center [556, 173] width 84 height 33
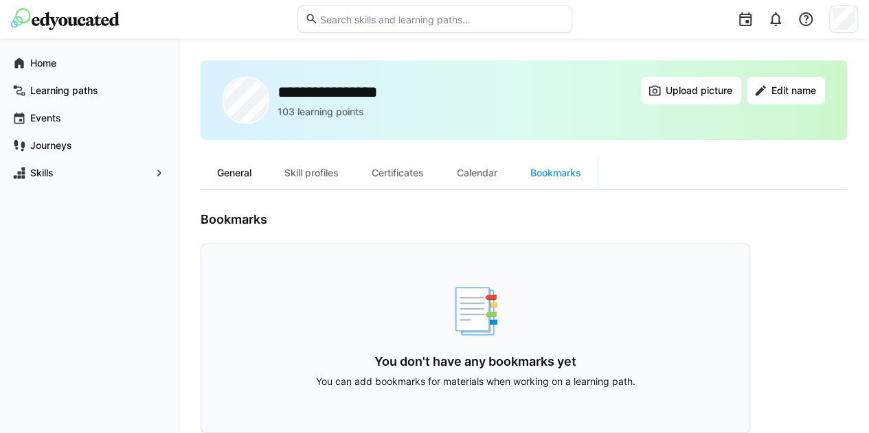
click at [216, 174] on div "General" at bounding box center [234, 173] width 67 height 33
